Goal: Book appointment/travel/reservation

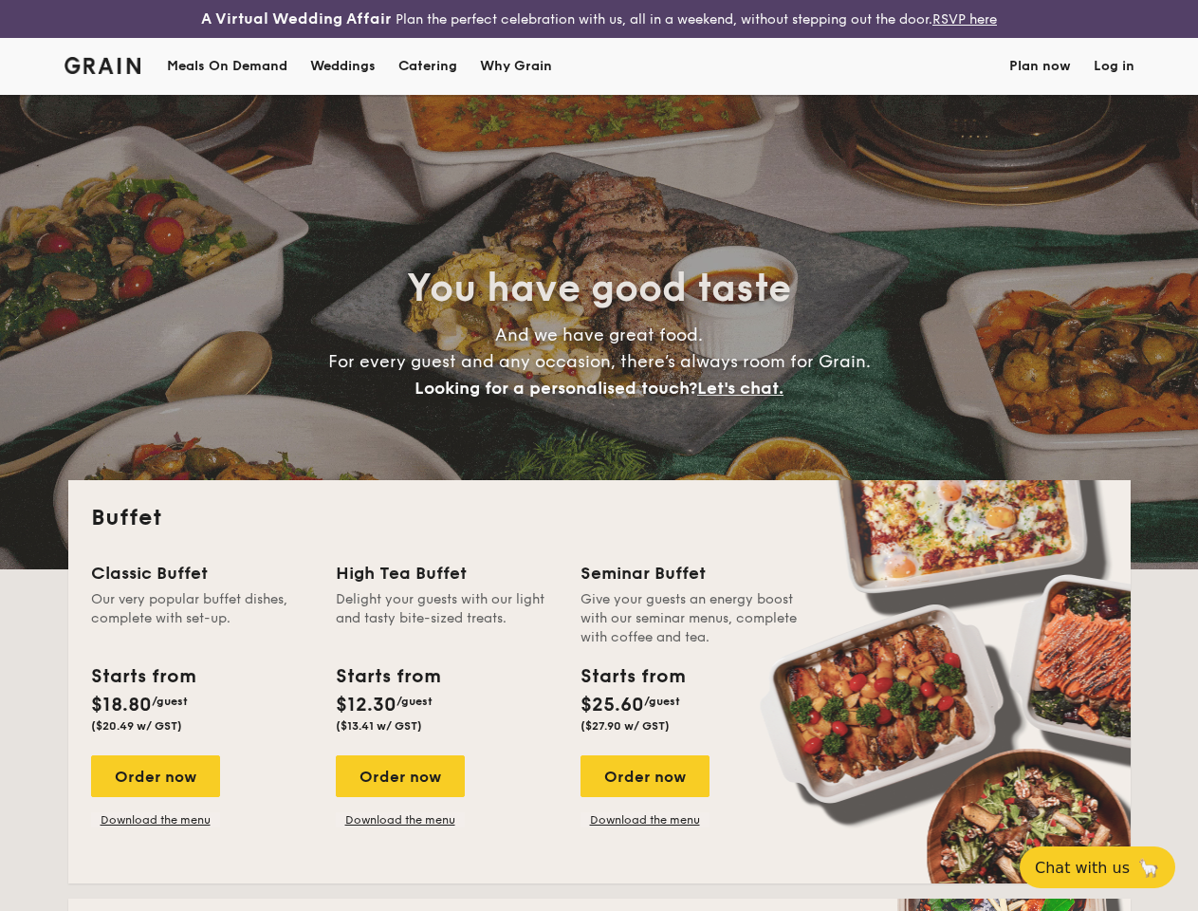
select select
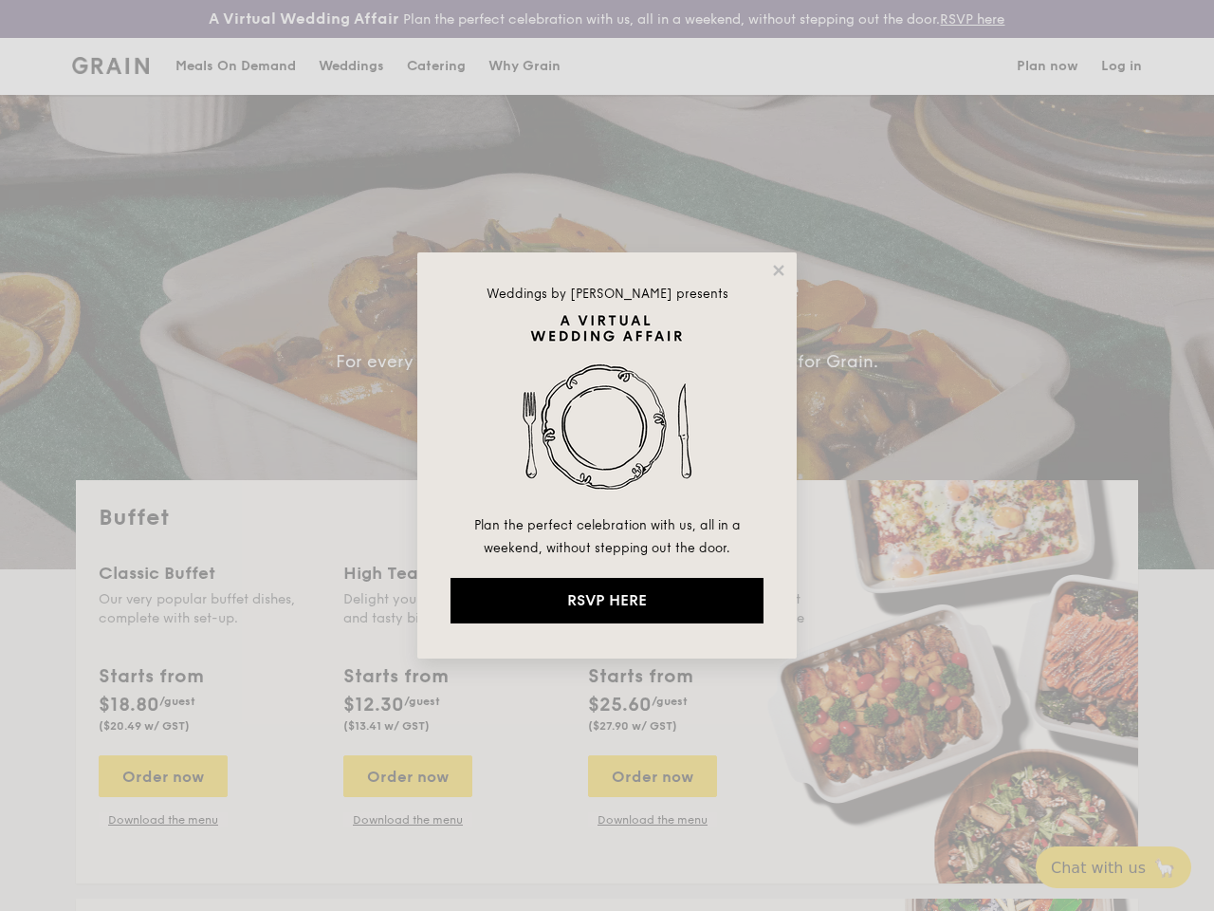
click at [607, 455] on img at bounding box center [607, 413] width 313 height 199
click at [779, 270] on icon at bounding box center [778, 270] width 10 height 10
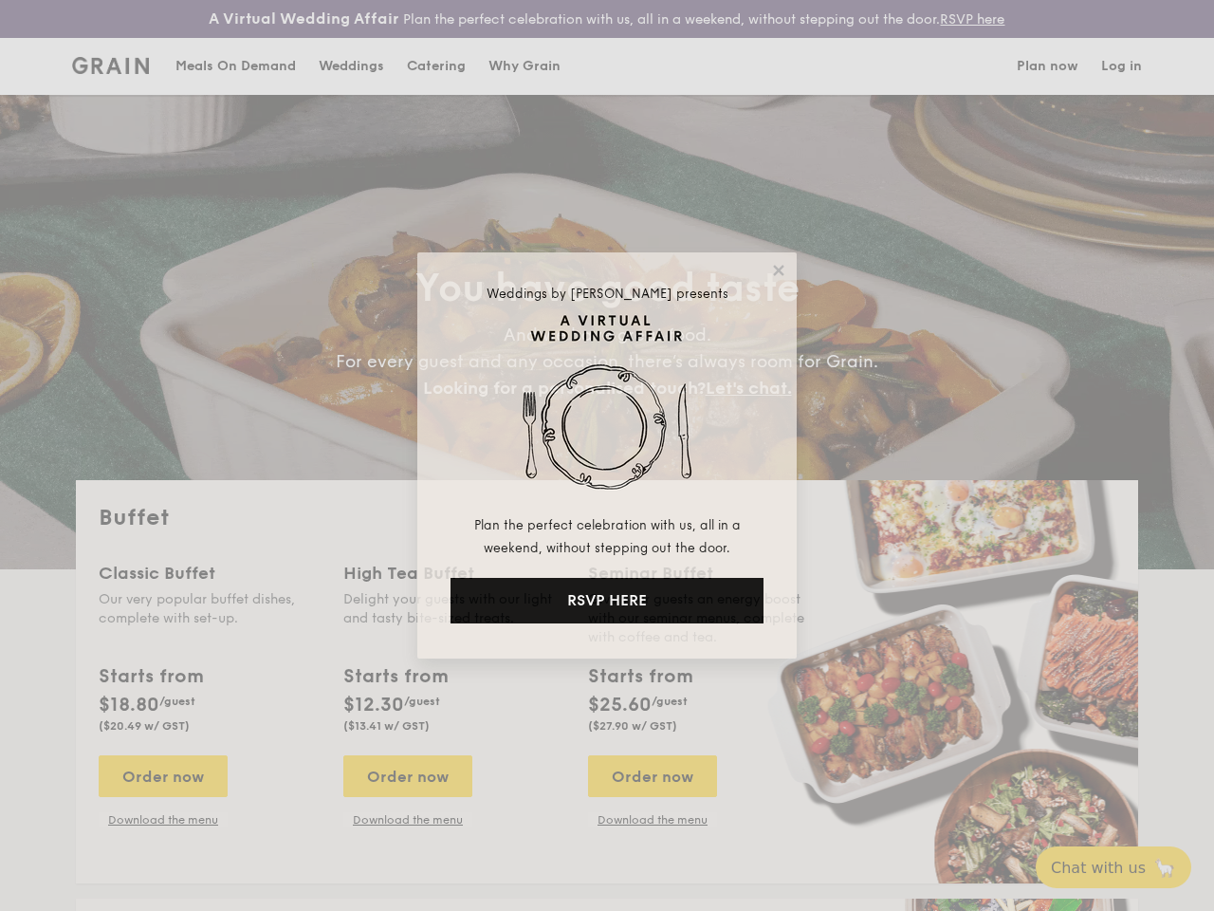
click at [779, 270] on icon at bounding box center [778, 270] width 10 height 10
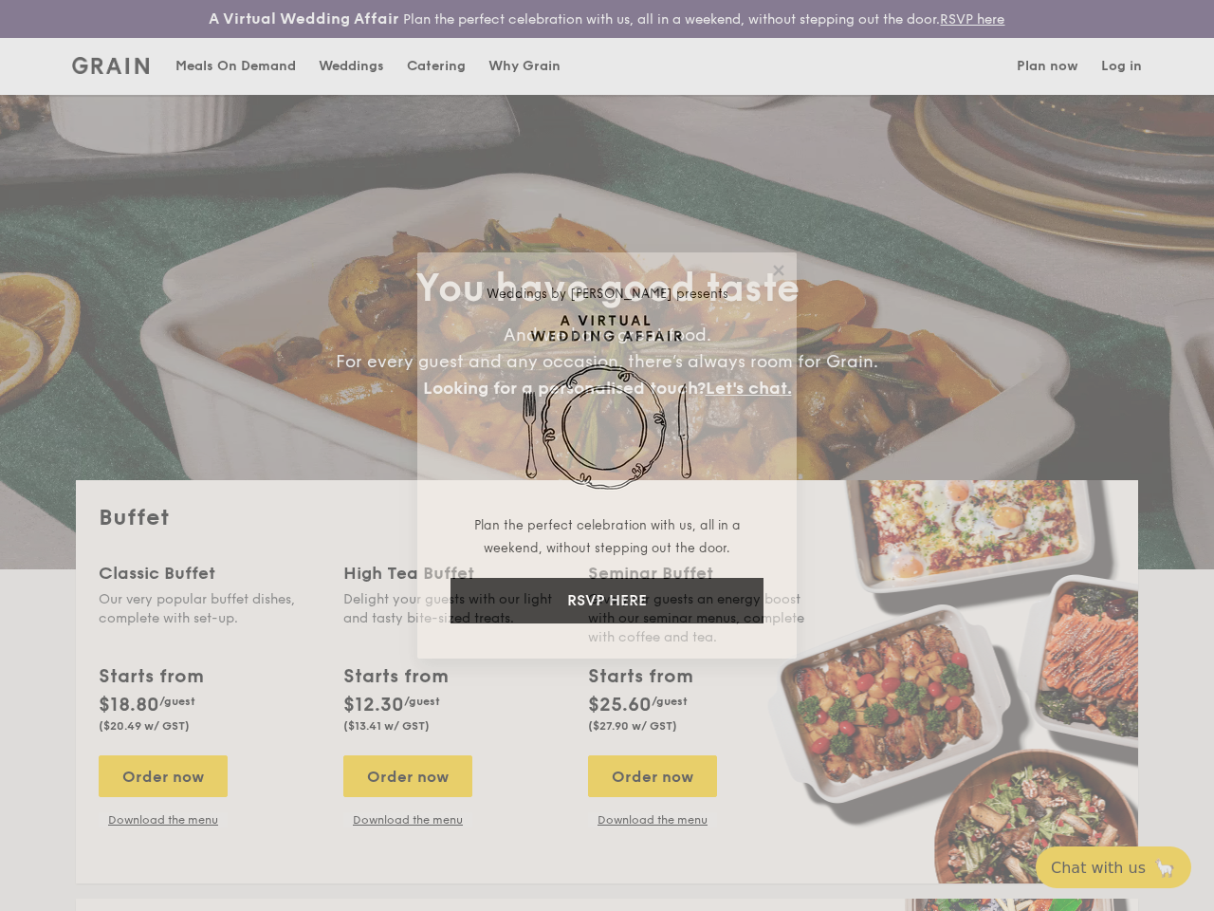
click at [778, 269] on icon at bounding box center [778, 270] width 10 height 10
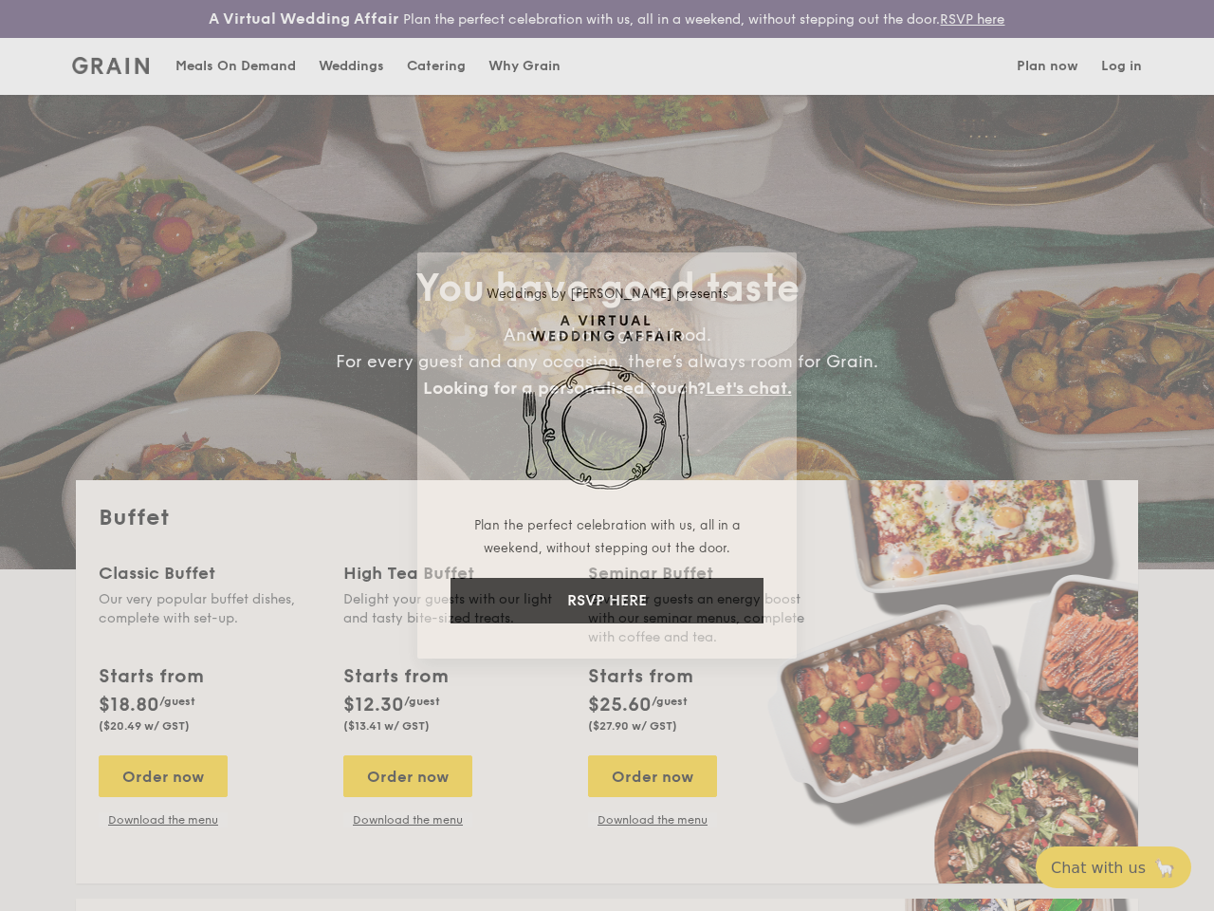
click at [607, 414] on img at bounding box center [607, 413] width 313 height 199
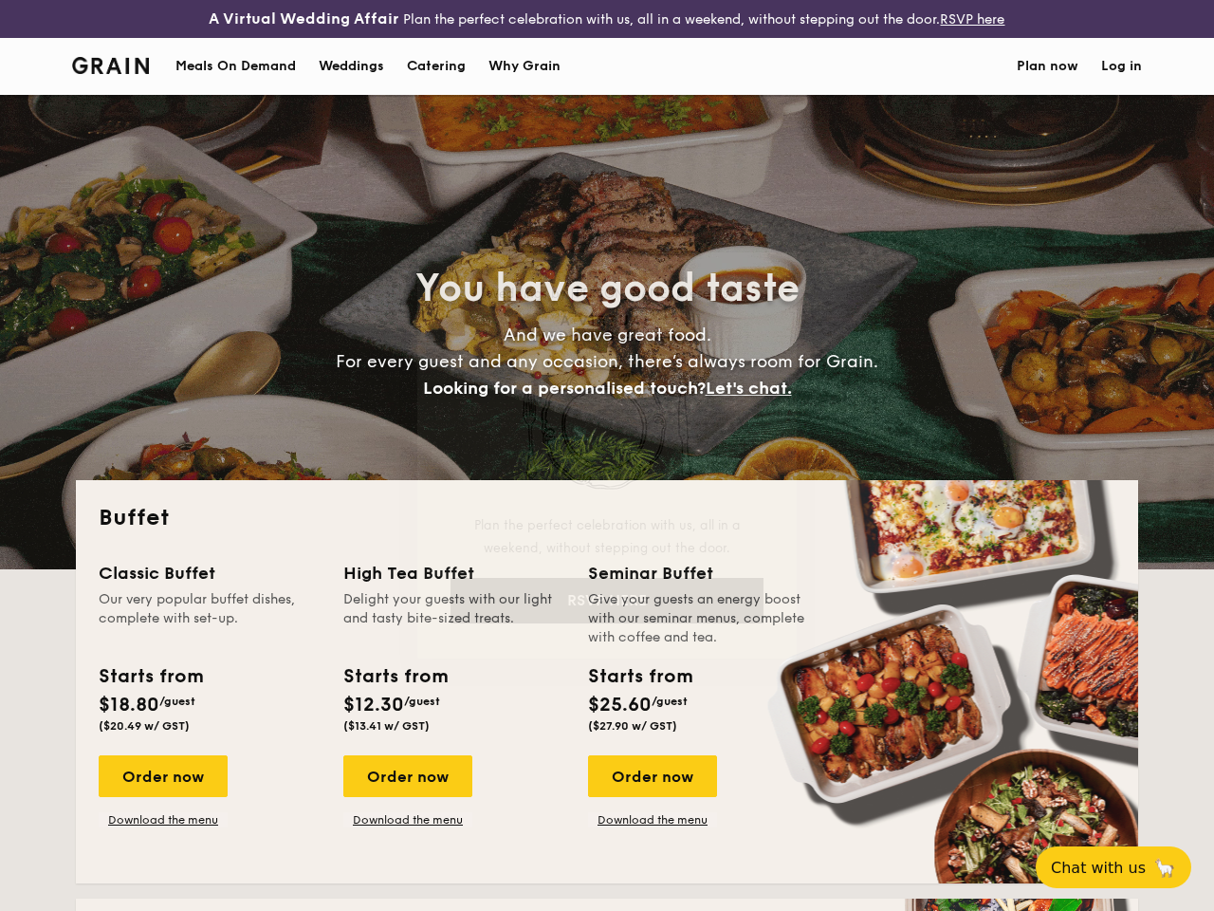
click at [607, 600] on button "RSVP HERE" at bounding box center [607, 601] width 313 height 46
